Goal: Transaction & Acquisition: Purchase product/service

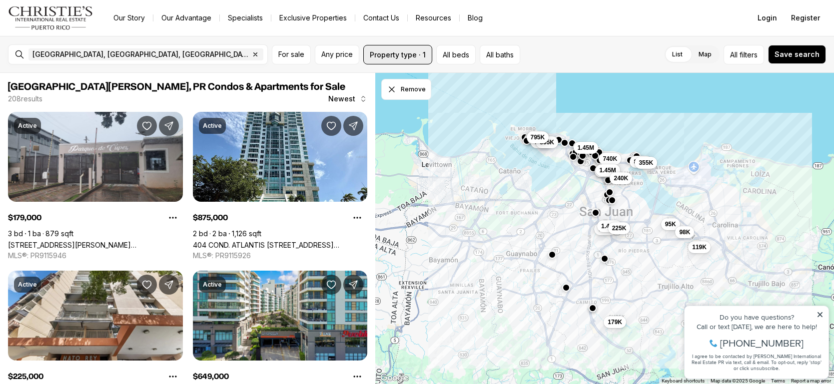
click at [419, 53] on button "Property type · 1" at bounding box center [397, 54] width 69 height 19
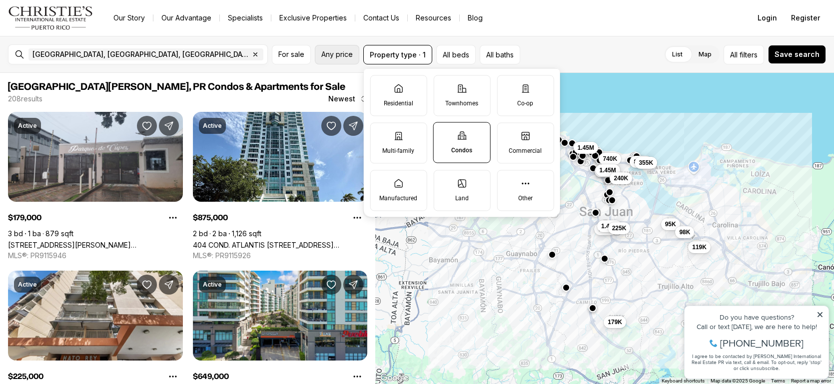
click at [344, 60] on button "Any price" at bounding box center [337, 54] width 44 height 19
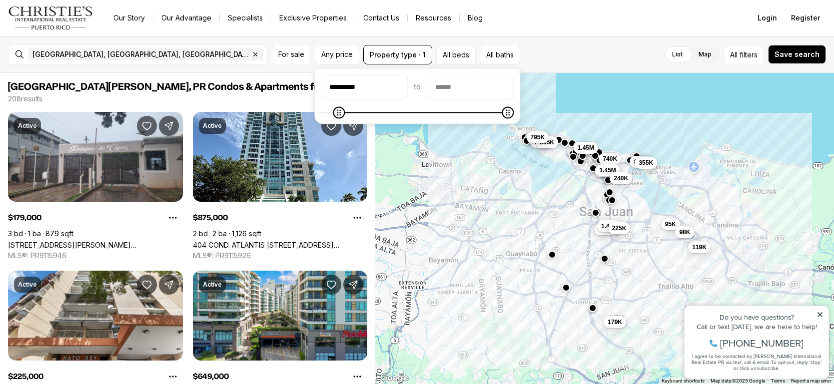
type input "**********"
click at [336, 111] on icon "Minimum" at bounding box center [337, 112] width 3 height 6
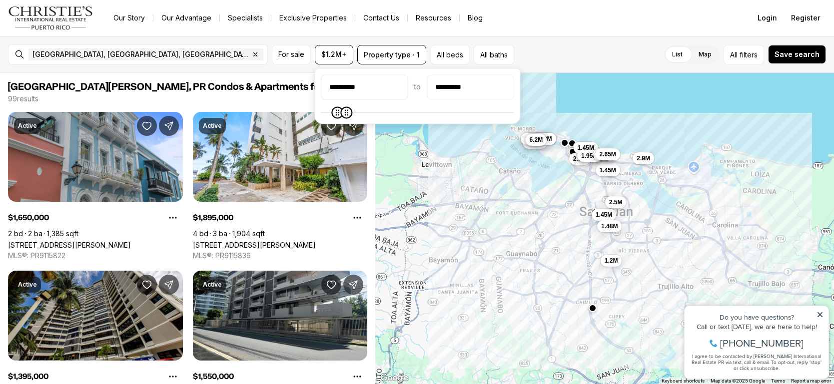
type input "**********"
click at [346, 116] on icon "Maximum" at bounding box center [349, 112] width 8 height 8
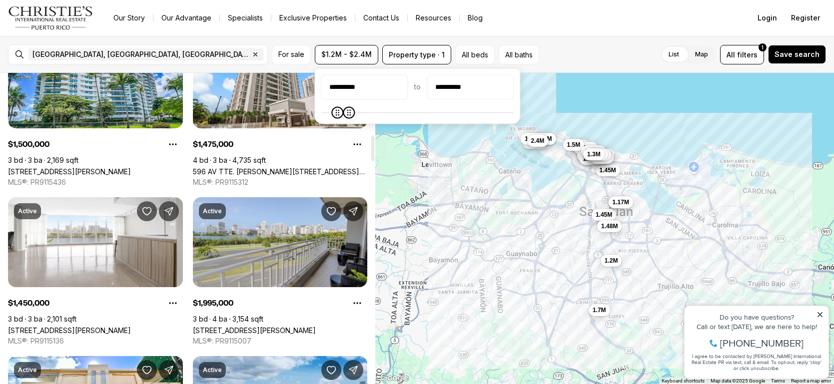
scroll to position [758, 0]
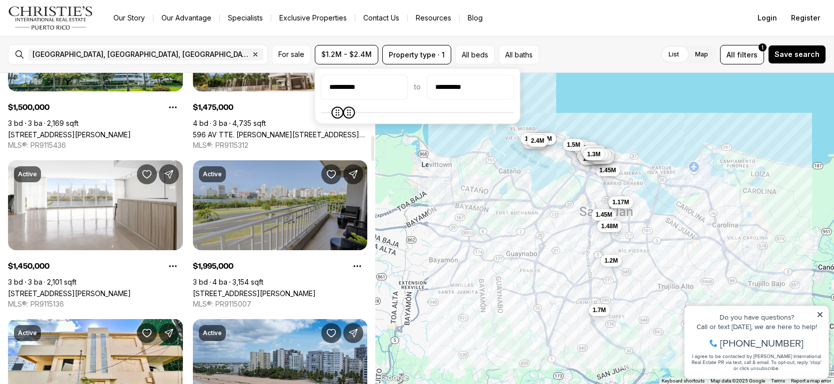
click at [287, 289] on link "[STREET_ADDRESS][PERSON_NAME]" at bounding box center [254, 293] width 123 height 8
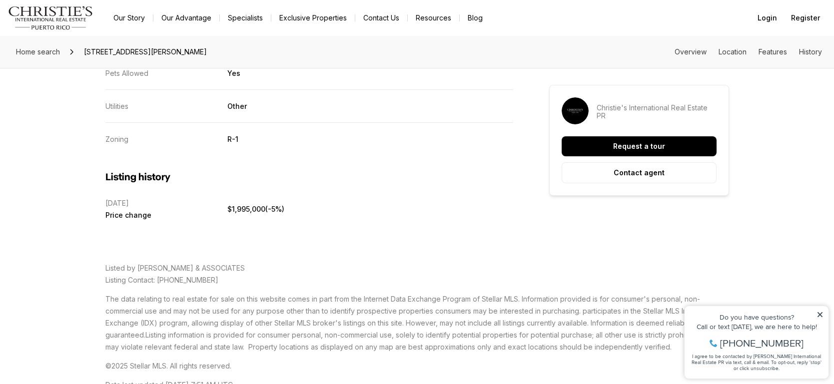
scroll to position [2164, 0]
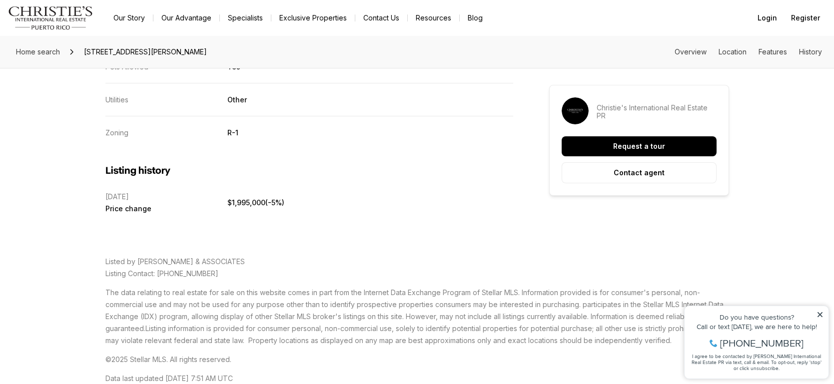
click at [820, 316] on icon at bounding box center [820, 314] width 7 height 7
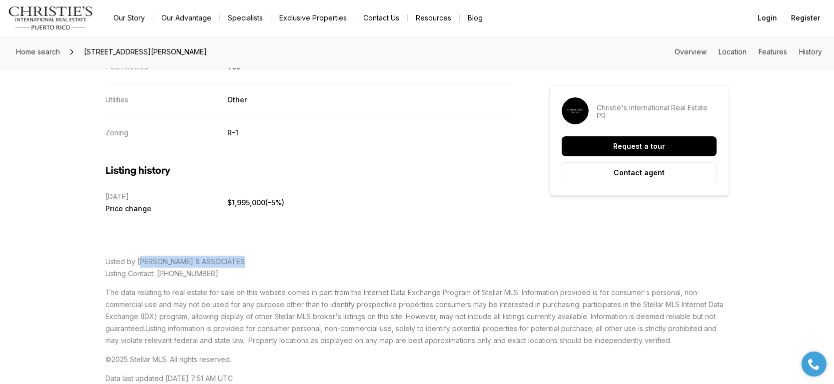
drag, startPoint x: 240, startPoint y: 265, endPoint x: 138, endPoint y: 266, distance: 102.5
click at [138, 266] on p "Listed by ILIA MARTINEZ & ASSOCIATES Listing Contact: 787-548-4949" at bounding box center [417, 268] width 624 height 24
copy span "LIA MARTINEZ & ASSOCIATES"
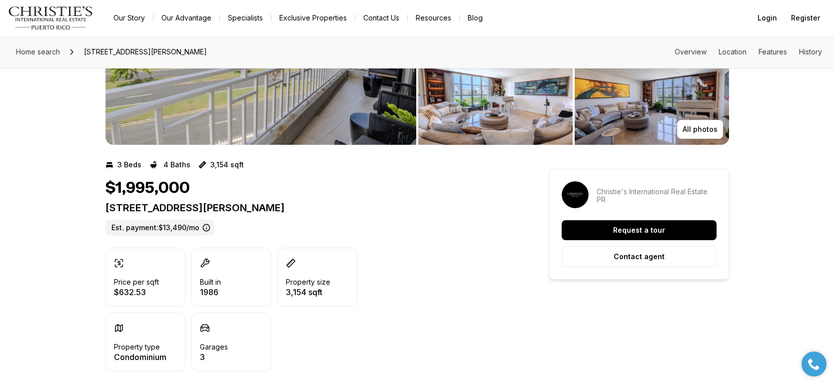
scroll to position [148, 0]
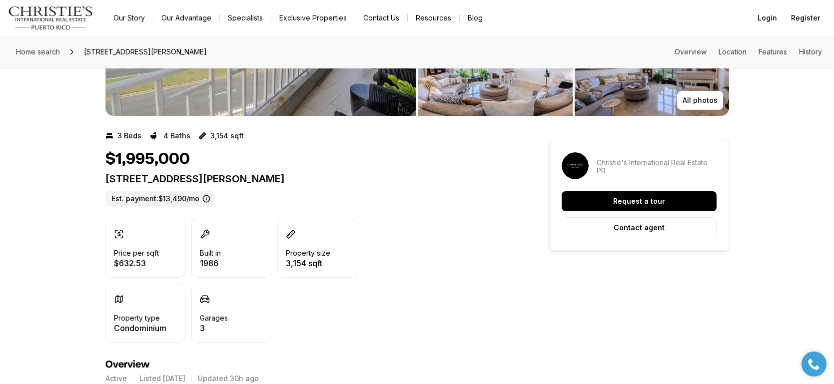
click at [204, 197] on icon at bounding box center [206, 199] width 8 height 8
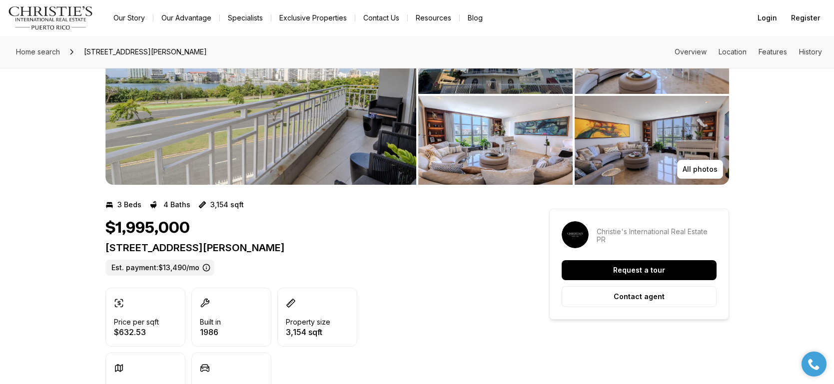
scroll to position [0, 0]
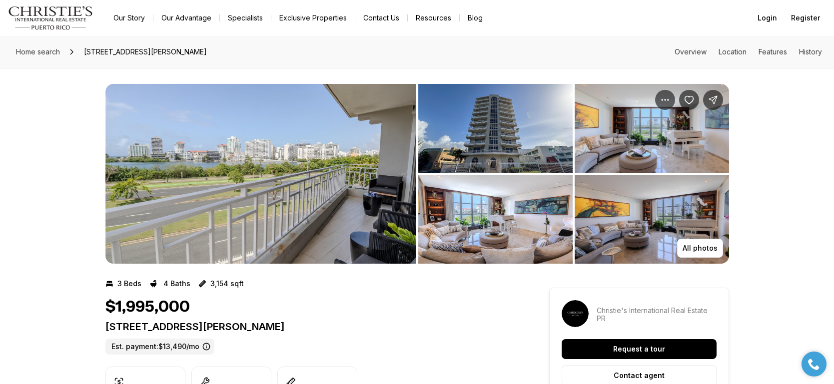
click at [480, 115] on img "View image gallery" at bounding box center [495, 128] width 154 height 89
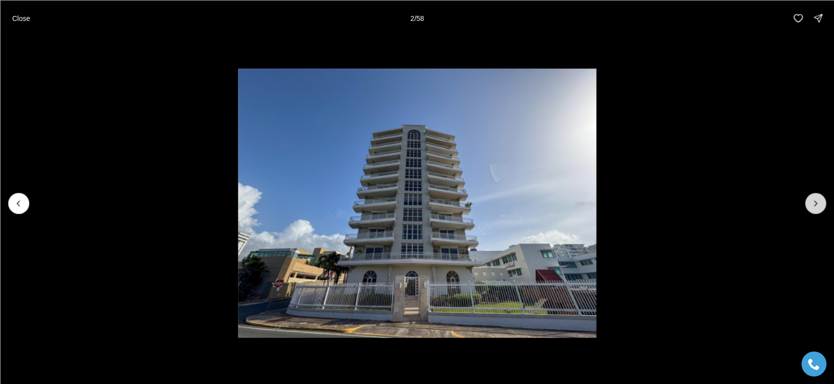
click at [806, 205] on button "Next slide" at bounding box center [815, 203] width 21 height 21
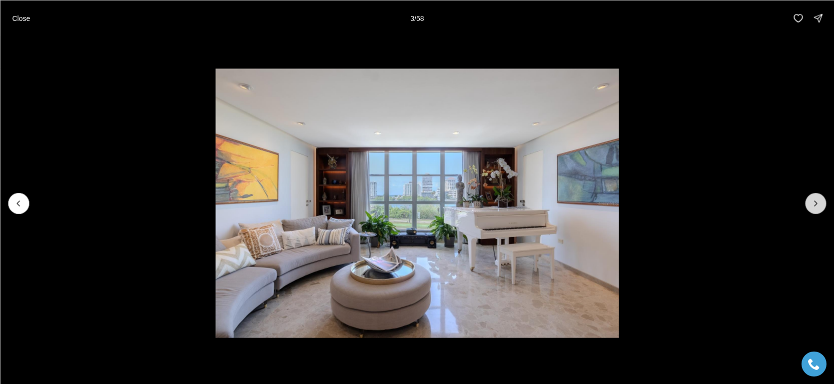
click at [806, 205] on button "Next slide" at bounding box center [815, 203] width 21 height 21
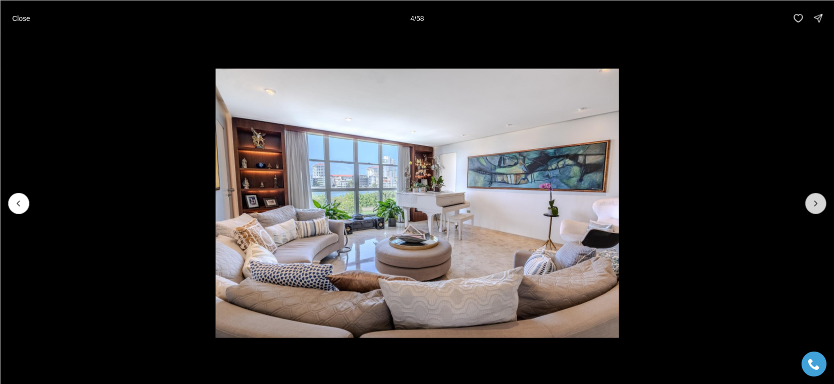
click at [806, 205] on button "Next slide" at bounding box center [815, 203] width 21 height 21
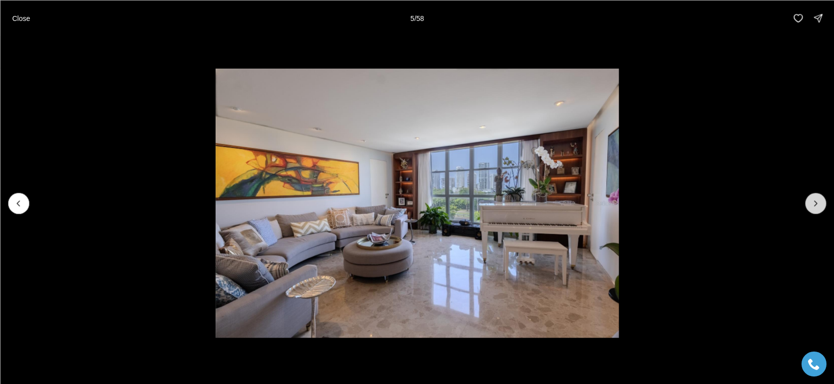
click at [806, 205] on button "Next slide" at bounding box center [815, 203] width 21 height 21
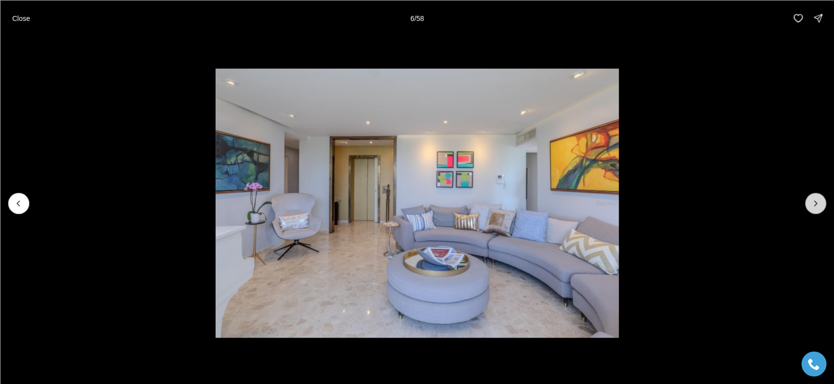
click at [806, 205] on button "Next slide" at bounding box center [815, 203] width 21 height 21
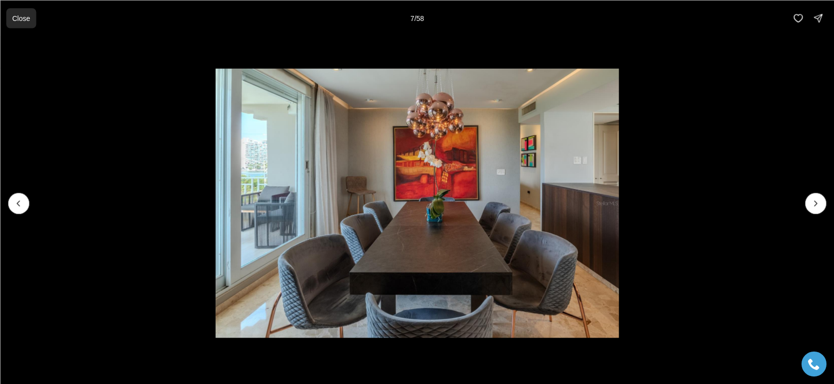
click at [15, 20] on p "Close" at bounding box center [21, 18] width 18 height 8
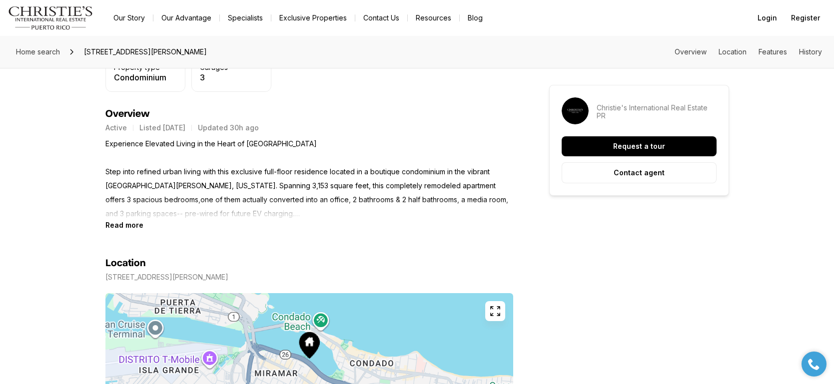
scroll to position [402, 0]
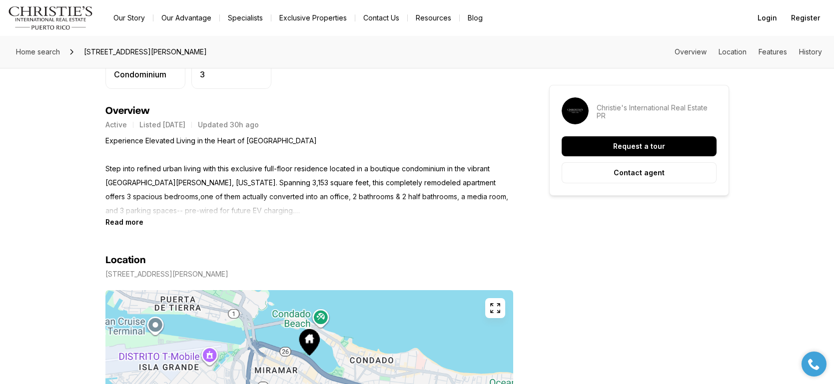
click at [135, 226] on section "Location 548 Hoare St. LAGUNA #3 SAN JUAN PR, 00907 Copy address" at bounding box center [309, 349] width 408 height 246
click at [135, 222] on b "Read more" at bounding box center [124, 222] width 38 height 8
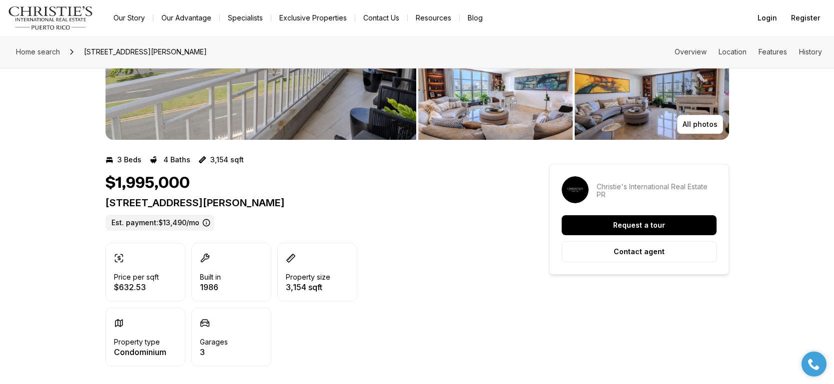
scroll to position [0, 0]
